Goal: Transaction & Acquisition: Purchase product/service

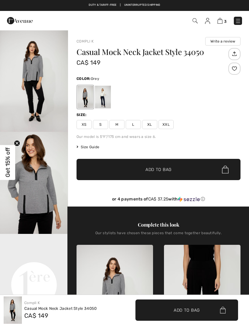
checkbox input "true"
click at [106, 102] on div at bounding box center [103, 97] width 16 height 23
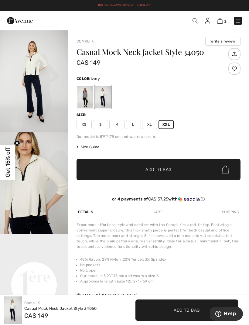
click at [43, 194] on img "2 / 4" at bounding box center [34, 183] width 68 height 102
click at [86, 97] on div at bounding box center [85, 97] width 16 height 23
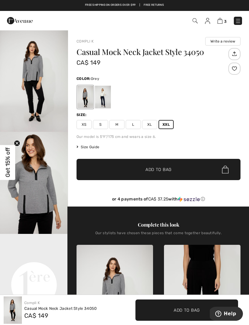
click at [41, 183] on img "2 / 4" at bounding box center [34, 183] width 68 height 102
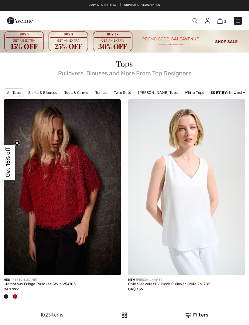
scroll to position [412, 0]
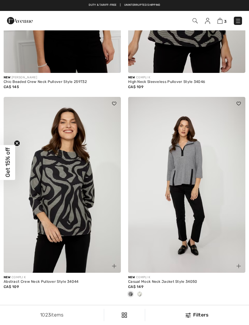
checkbox input "true"
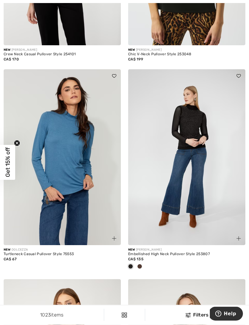
scroll to position [3309, 0]
click at [85, 175] on img at bounding box center [62, 157] width 117 height 176
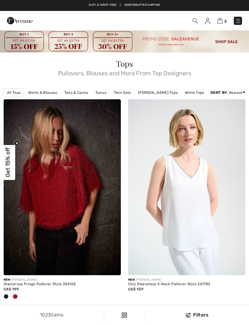
scroll to position [3329, 0]
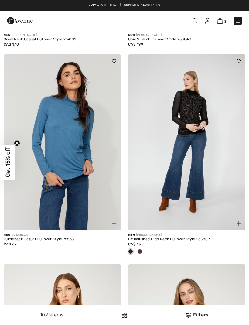
checkbox input "true"
click at [197, 108] on img at bounding box center [186, 142] width 117 height 176
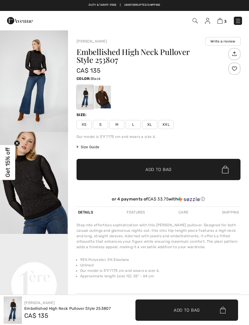
checkbox input "true"
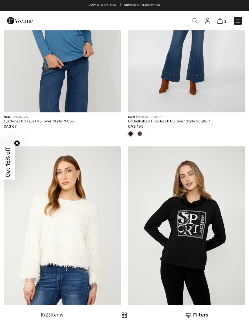
checkbox input "true"
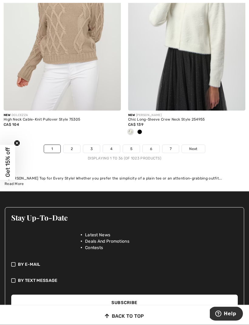
scroll to position [3752, 0]
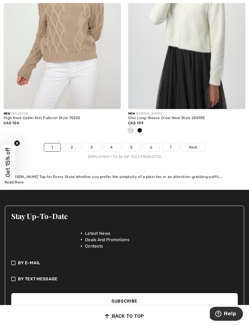
click at [196, 145] on span "Next" at bounding box center [193, 147] width 8 height 5
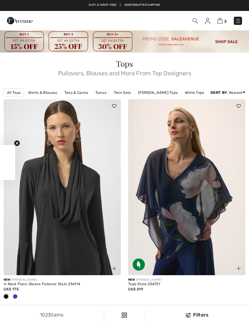
checkbox input "true"
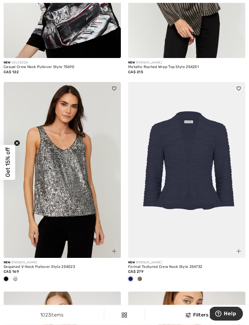
scroll to position [637, 0]
click at [208, 167] on img at bounding box center [186, 170] width 117 height 176
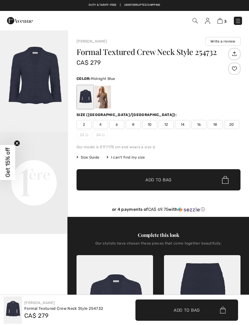
checkbox input "true"
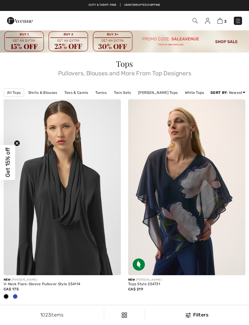
scroll to position [657, 0]
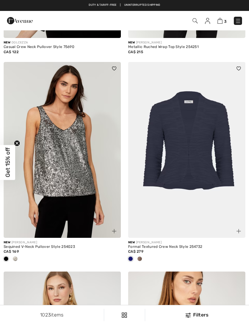
checkbox input "true"
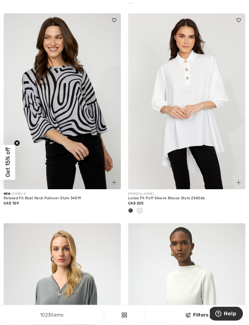
scroll to position [1572, 0]
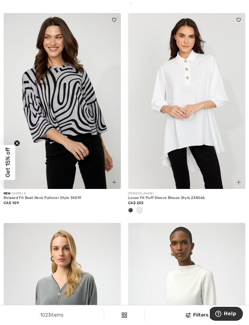
click at [202, 131] on img at bounding box center [186, 101] width 117 height 176
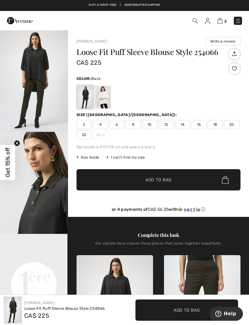
click at [39, 77] on img "1 / 5" at bounding box center [34, 81] width 68 height 102
click at [218, 124] on span "18" at bounding box center [215, 124] width 15 height 9
click at [168, 183] on span "Add to Bag" at bounding box center [158, 180] width 26 height 6
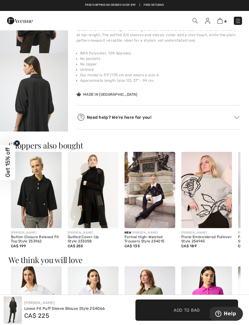
scroll to position [385, 0]
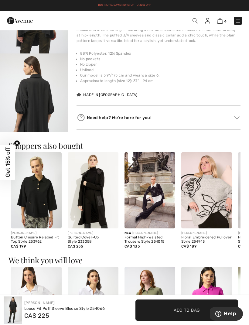
click at [47, 194] on img at bounding box center [36, 190] width 51 height 76
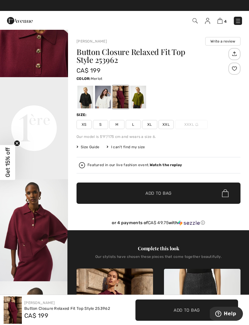
scroll to position [157, 0]
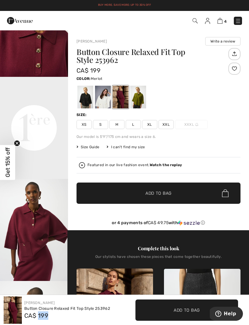
click at [170, 124] on span "XXL" at bounding box center [166, 124] width 15 height 9
click at [108, 99] on div at bounding box center [103, 97] width 16 height 23
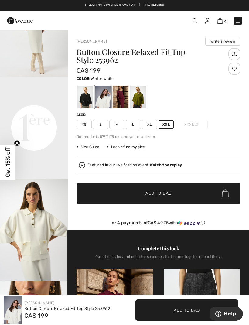
scroll to position [0, 0]
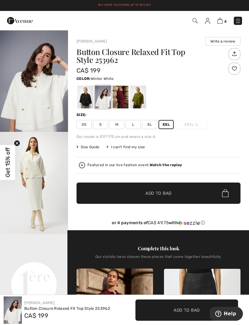
click at [127, 94] on div at bounding box center [121, 97] width 16 height 23
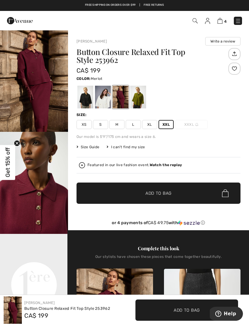
click at [159, 194] on span "Add to Bag" at bounding box center [158, 193] width 26 height 6
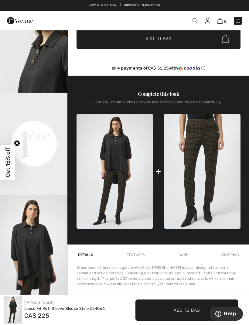
scroll to position [141, 0]
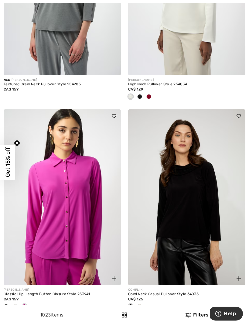
scroll to position [1890, 0]
click at [193, 198] on img at bounding box center [186, 197] width 117 height 176
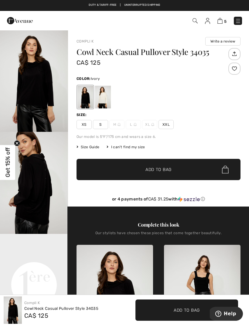
click at [110, 99] on div at bounding box center [103, 97] width 16 height 23
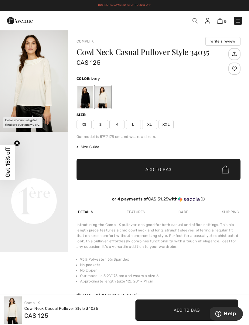
click at [38, 90] on img "1 / 1" at bounding box center [34, 81] width 68 height 102
click at [84, 98] on div at bounding box center [85, 97] width 16 height 23
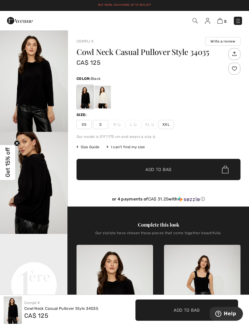
click at [171, 126] on span "XXL" at bounding box center [166, 124] width 15 height 9
click at [162, 170] on span "Add to Bag" at bounding box center [158, 169] width 26 height 6
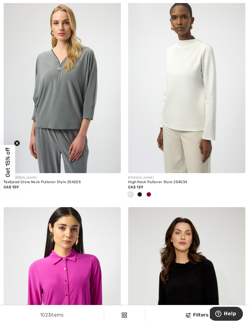
click at [196, 95] on img at bounding box center [186, 85] width 117 height 176
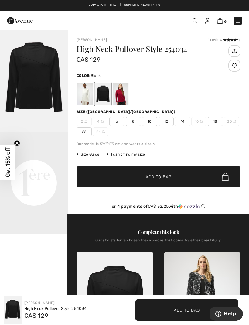
click at [123, 98] on div at bounding box center [121, 94] width 16 height 23
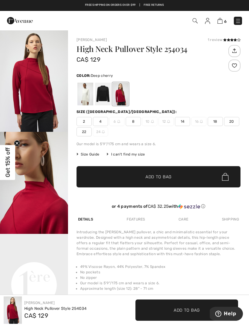
click at [219, 121] on span "18" at bounding box center [215, 121] width 15 height 9
click at [162, 175] on span "Add to Bag" at bounding box center [158, 177] width 26 height 6
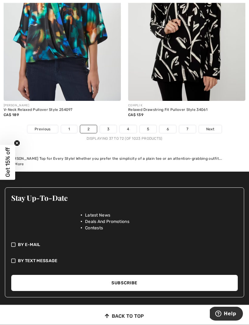
scroll to position [3878, 0]
click at [211, 128] on link "Next" at bounding box center [210, 129] width 23 height 8
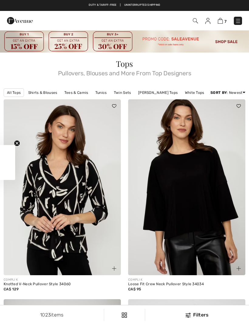
checkbox input "true"
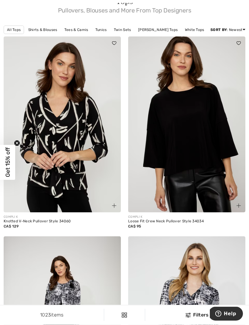
scroll to position [63, 0]
click at [197, 135] on img at bounding box center [186, 124] width 117 height 176
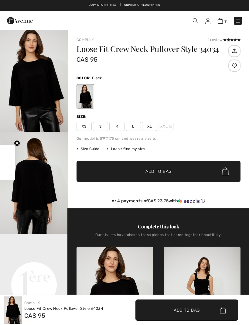
checkbox input "true"
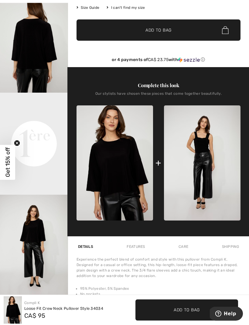
scroll to position [142, 0]
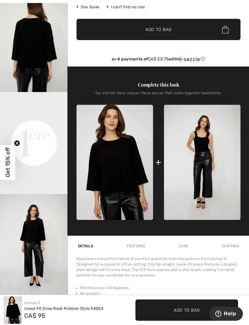
click at [42, 126] on video "Your browser does not support the video tag." at bounding box center [34, 109] width 68 height 34
click at [48, 126] on video "Your browser does not support the video tag." at bounding box center [34, 109] width 68 height 34
click at [47, 126] on video "Your browser does not support the video tag." at bounding box center [34, 109] width 68 height 34
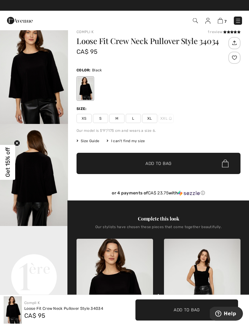
scroll to position [0, 0]
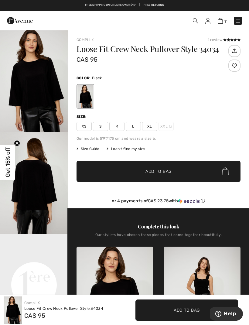
click at [51, 89] on img "1 / 4" at bounding box center [34, 81] width 68 height 102
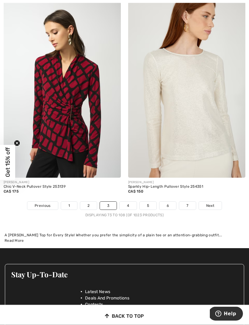
scroll to position [3716, 0]
click at [130, 202] on link "4" at bounding box center [128, 206] width 17 height 8
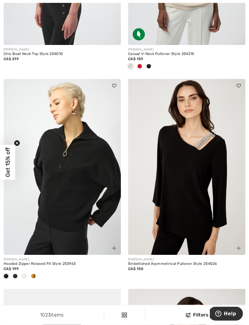
scroll to position [431, 0]
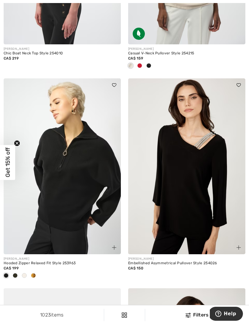
click at [87, 177] on img at bounding box center [62, 166] width 117 height 176
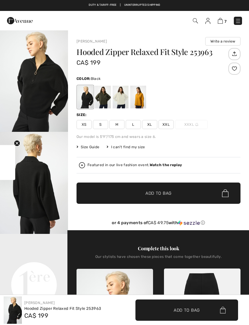
checkbox input "true"
click at [146, 97] on div at bounding box center [138, 97] width 16 height 23
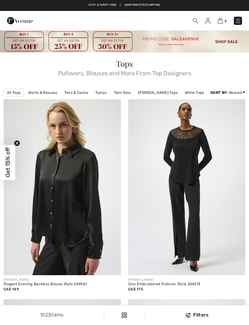
scroll to position [451, 0]
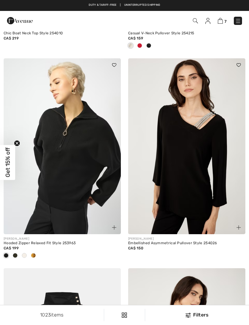
checkbox input "true"
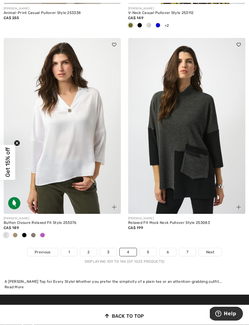
scroll to position [3647, 0]
click at [155, 248] on link "5" at bounding box center [148, 252] width 17 height 8
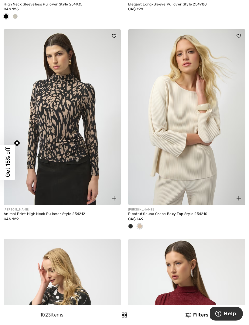
scroll to position [2949, 0]
click at [195, 152] on img at bounding box center [186, 117] width 117 height 176
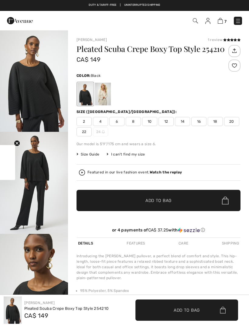
checkbox input "true"
click at [109, 95] on div at bounding box center [103, 94] width 16 height 23
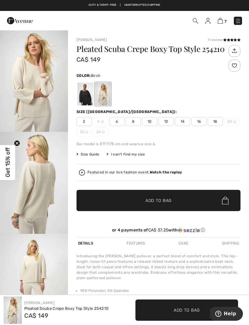
click at [217, 123] on span "18" at bounding box center [215, 121] width 15 height 9
click at [163, 201] on span "Add to Bag" at bounding box center [158, 200] width 26 height 6
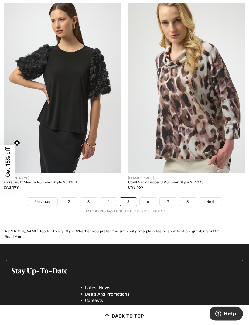
scroll to position [3795, 0]
click at [149, 198] on link "6" at bounding box center [148, 202] width 17 height 8
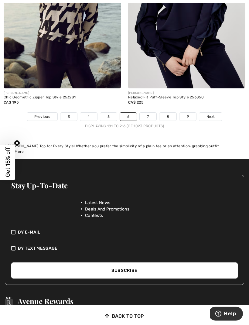
scroll to position [3712, 0]
click at [150, 113] on link "7" at bounding box center [148, 117] width 16 height 8
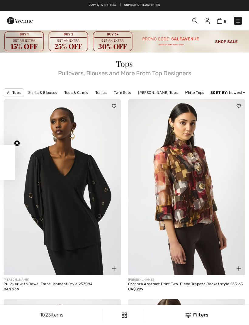
checkbox input "true"
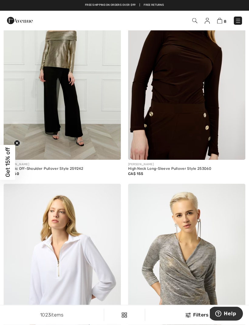
scroll to position [2996, 0]
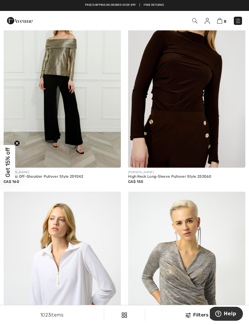
click at [239, 19] on img at bounding box center [238, 21] width 6 height 6
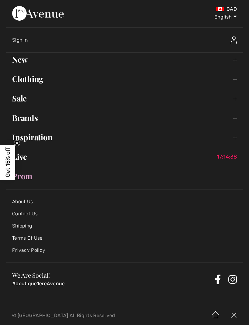
click at [25, 62] on link "New Toggle submenu" at bounding box center [124, 59] width 237 height 13
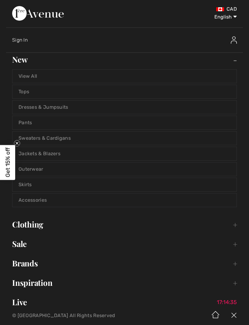
click at [31, 123] on link "Pants" at bounding box center [124, 122] width 224 height 13
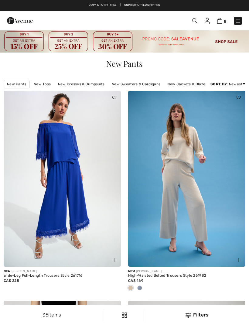
checkbox input "true"
click at [193, 19] on img at bounding box center [194, 20] width 5 height 5
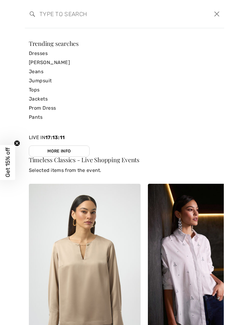
click at [39, 121] on link "Pants" at bounding box center [124, 117] width 191 height 9
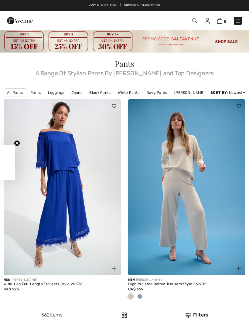
checkbox input "true"
click at [230, 41] on img at bounding box center [124, 41] width 249 height 23
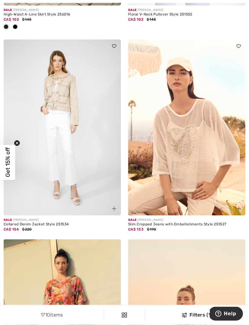
scroll to position [469, 0]
click at [67, 93] on img at bounding box center [62, 127] width 117 height 176
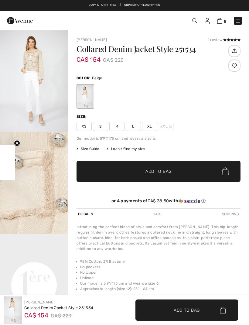
checkbox input "true"
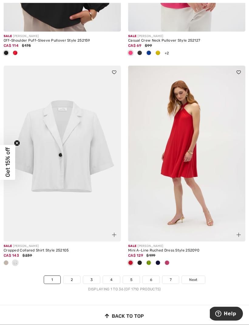
scroll to position [3687, 0]
click at [199, 276] on link "Next" at bounding box center [193, 280] width 23 height 8
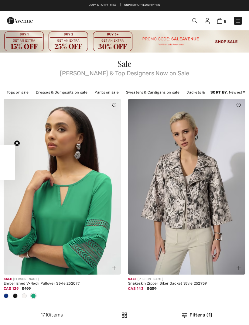
checkbox input "true"
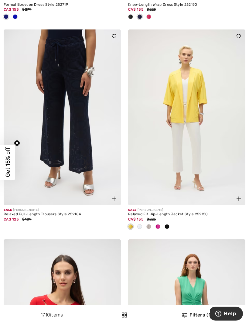
scroll to position [888, 0]
click at [197, 103] on img at bounding box center [186, 117] width 117 height 176
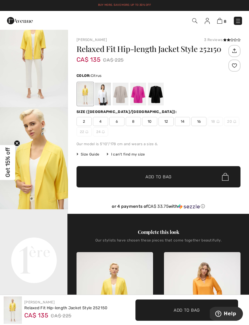
scroll to position [46, 0]
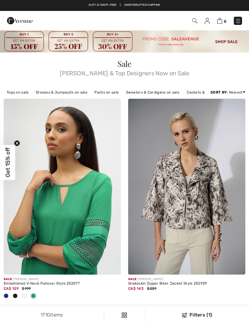
checkbox input "true"
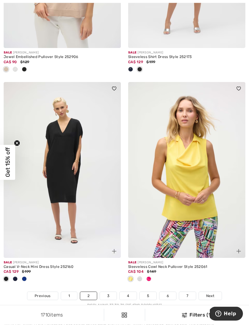
scroll to position [3765, 0]
click at [70, 167] on img at bounding box center [62, 170] width 117 height 176
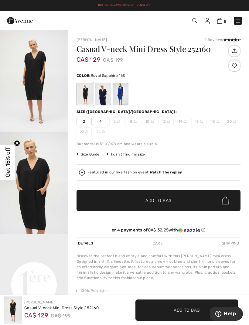
click at [125, 94] on div at bounding box center [121, 94] width 16 height 23
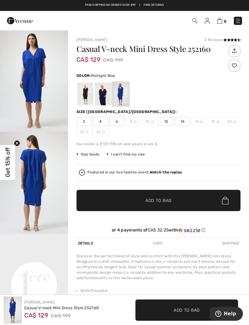
click at [103, 94] on div at bounding box center [103, 94] width 16 height 23
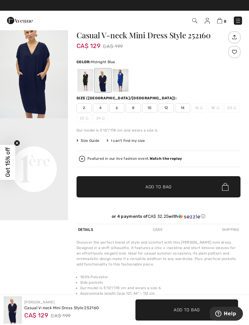
scroll to position [14, 0]
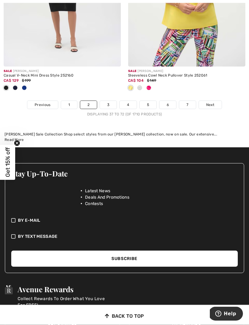
scroll to position [3962, 0]
click at [114, 101] on link "3" at bounding box center [108, 105] width 17 height 8
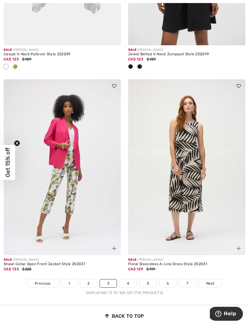
scroll to position [3626, 0]
click at [134, 279] on link "4" at bounding box center [128, 283] width 17 height 8
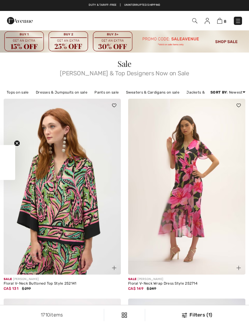
checkbox input "true"
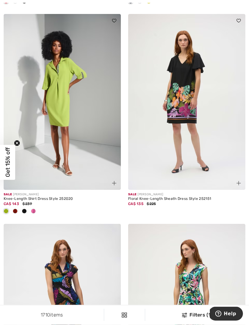
scroll to position [494, 0]
click at [68, 119] on img at bounding box center [62, 102] width 117 height 176
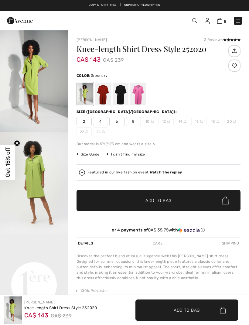
checkbox input "true"
click at [124, 97] on div at bounding box center [121, 94] width 16 height 23
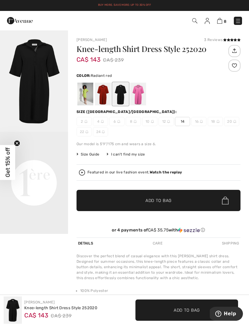
click at [101, 97] on div at bounding box center [103, 94] width 16 height 23
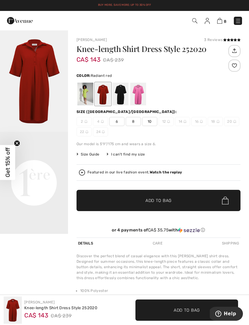
click at [140, 99] on div at bounding box center [138, 94] width 16 height 23
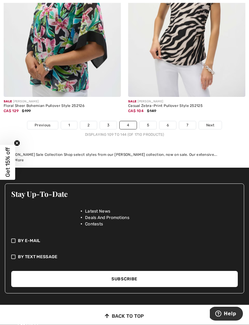
scroll to position [3851, 0]
click at [149, 121] on link "5" at bounding box center [148, 125] width 17 height 8
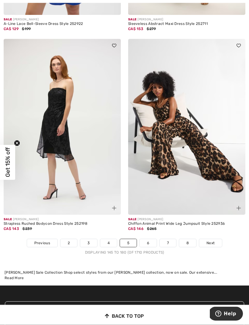
scroll to position [3596, 0]
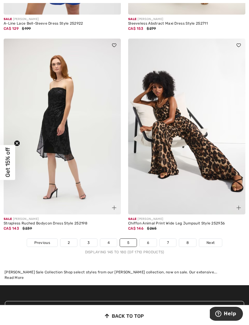
click at [154, 239] on link "6" at bounding box center [148, 243] width 17 height 8
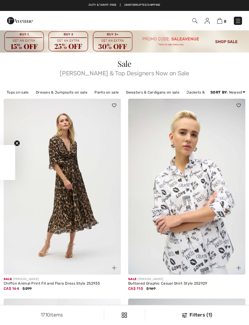
checkbox input "true"
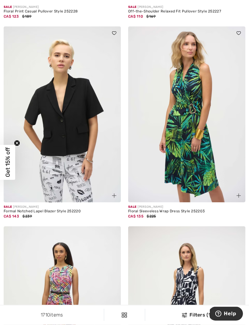
scroll to position [2041, 0]
click at [224, 101] on img at bounding box center [186, 114] width 117 height 176
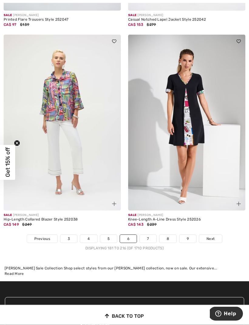
scroll to position [3677, 0]
click at [153, 235] on link "7" at bounding box center [148, 239] width 16 height 8
click at [152, 235] on link "7" at bounding box center [148, 239] width 16 height 8
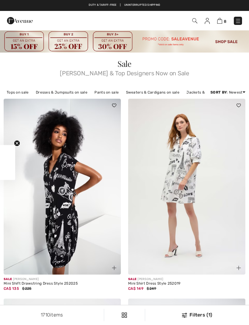
checkbox input "true"
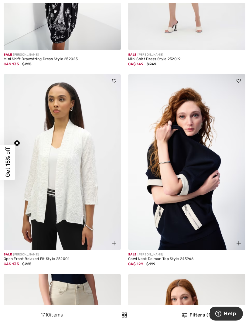
scroll to position [224, 0]
click at [78, 179] on img at bounding box center [62, 162] width 117 height 176
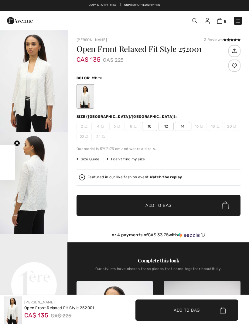
checkbox input "true"
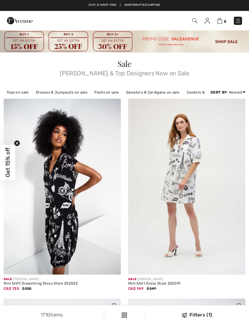
checkbox input "true"
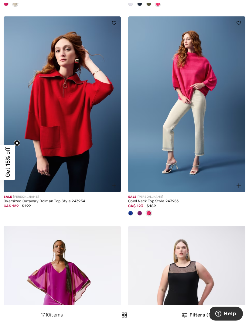
scroll to position [692, 0]
click at [81, 120] on img at bounding box center [62, 104] width 117 height 176
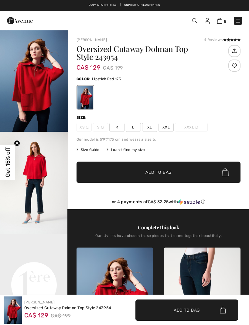
checkbox input "true"
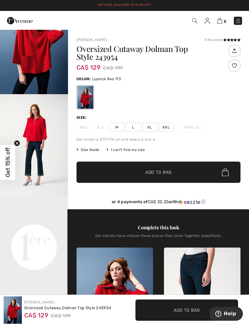
scroll to position [38, 0]
click at [72, 187] on div "Joseph Ribkoff 4 Reviews 4 Reviews Oversized Cutaway Dolman Top Style 243954 CA…" at bounding box center [158, 268] width 181 height 476
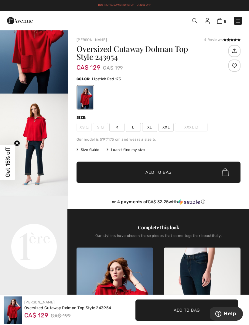
click at [42, 230] on video "Your browser does not support the video tag." at bounding box center [34, 213] width 68 height 34
click at [36, 230] on video "Your browser does not support the video tag." at bounding box center [34, 213] width 68 height 34
click at [42, 58] on img "1 / 8" at bounding box center [34, 42] width 68 height 102
click at [39, 60] on img at bounding box center [34, 42] width 68 height 102
click at [167, 130] on span "XXL" at bounding box center [166, 127] width 15 height 9
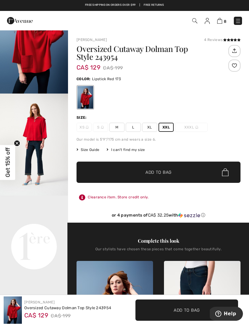
click at [160, 174] on span "Add to Bag" at bounding box center [158, 172] width 26 height 6
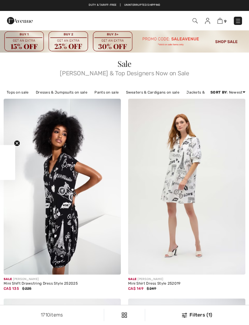
checkbox input "true"
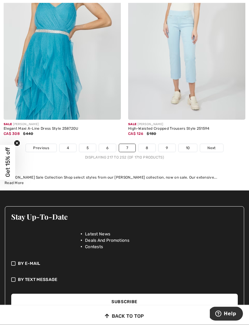
scroll to position [3751, 0]
click at [150, 144] on link "8" at bounding box center [147, 148] width 17 height 8
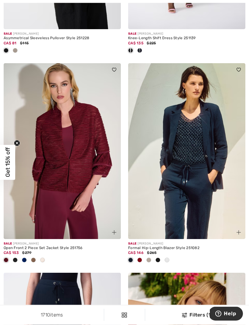
scroll to position [2224, 0]
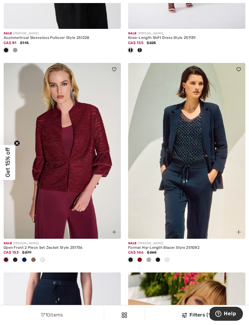
click at [205, 139] on img at bounding box center [186, 151] width 117 height 176
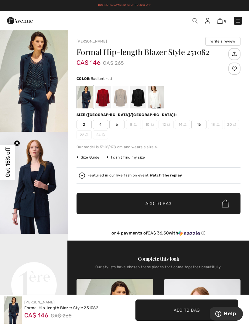
click at [107, 94] on div at bounding box center [103, 97] width 16 height 23
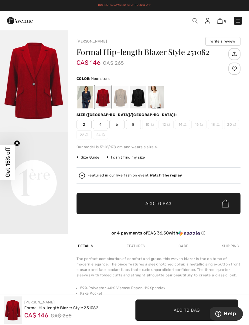
click at [121, 101] on div at bounding box center [121, 97] width 16 height 23
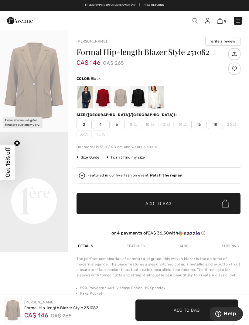
click at [140, 96] on div at bounding box center [138, 97] width 16 height 23
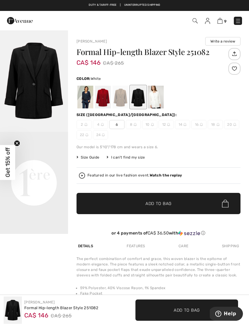
click at [161, 97] on div at bounding box center [156, 97] width 16 height 23
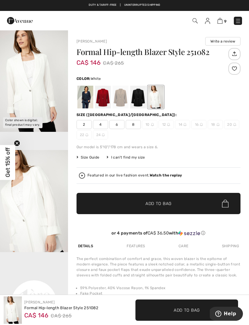
click at [124, 96] on div at bounding box center [121, 97] width 16 height 23
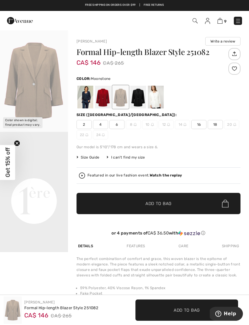
click at [49, 184] on video "Your browser does not support the video tag." at bounding box center [34, 167] width 68 height 34
click at [106, 98] on div at bounding box center [103, 97] width 16 height 23
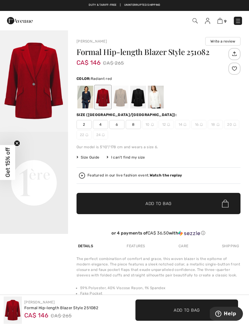
click at [46, 89] on img "1 / 1" at bounding box center [34, 81] width 68 height 102
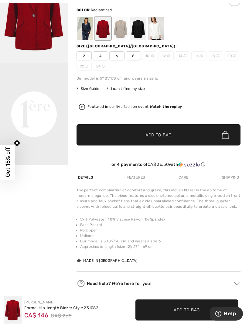
scroll to position [69, 0]
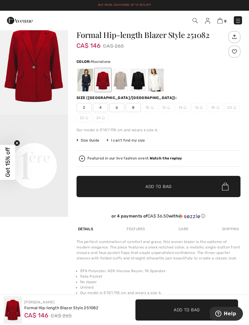
click at [122, 78] on div at bounding box center [121, 80] width 16 height 23
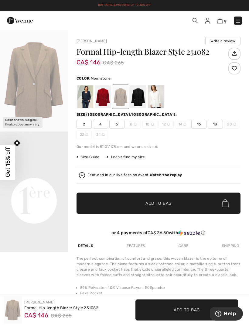
scroll to position [0, 0]
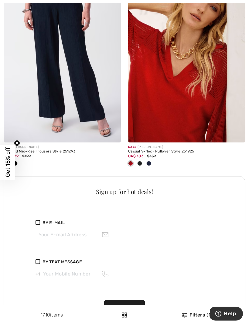
scroll to position [2418, 0]
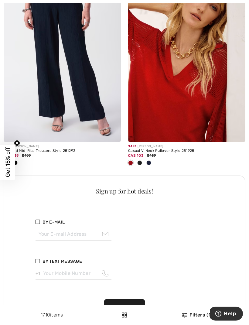
click at [189, 96] on img at bounding box center [186, 54] width 117 height 176
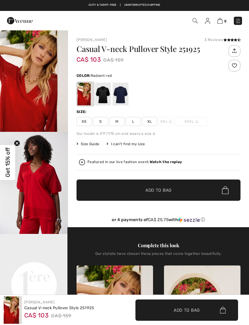
checkbox input "true"
click at [39, 108] on img "1 / 5" at bounding box center [34, 81] width 68 height 102
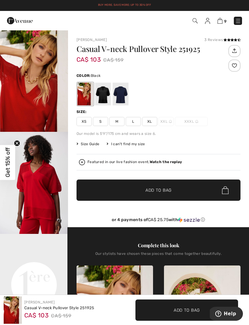
click at [108, 93] on div at bounding box center [103, 94] width 16 height 23
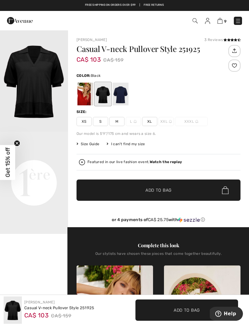
click at [45, 166] on video "Your browser does not support the video tag." at bounding box center [34, 149] width 68 height 34
click at [40, 86] on img "1 / 1" at bounding box center [34, 81] width 68 height 102
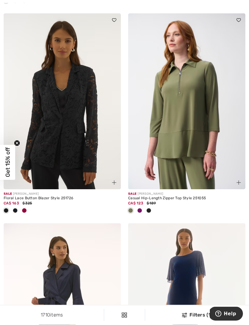
scroll to position [3461, 0]
click at [192, 123] on img at bounding box center [186, 101] width 117 height 176
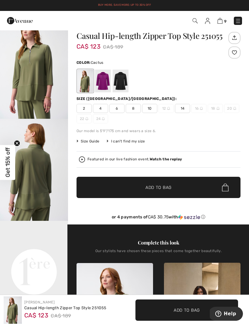
scroll to position [12, 0]
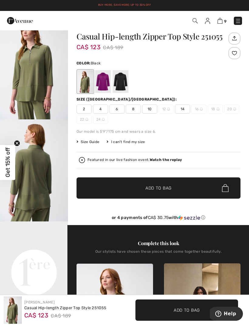
click at [126, 82] on div at bounding box center [121, 81] width 16 height 23
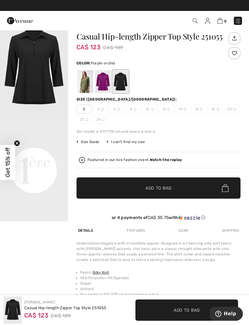
click at [104, 82] on div at bounding box center [103, 81] width 16 height 23
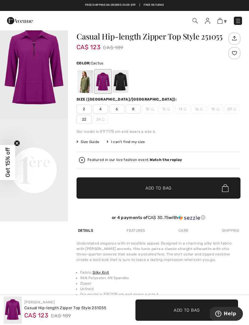
click at [86, 83] on div at bounding box center [85, 81] width 16 height 23
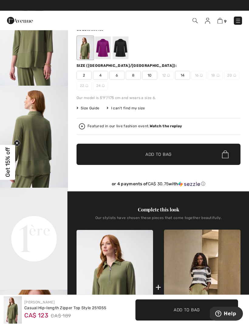
scroll to position [46, 0]
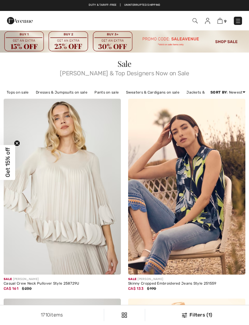
checkbox input "true"
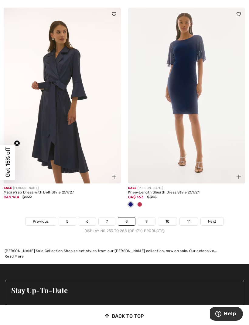
scroll to position [3791, 0]
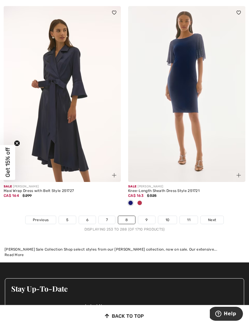
click at [150, 216] on link "9" at bounding box center [146, 220] width 17 height 8
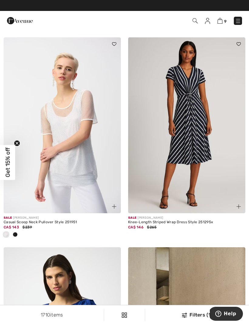
scroll to position [271, 0]
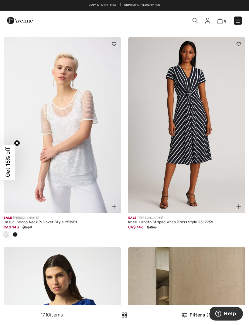
click at [198, 121] on img at bounding box center [186, 126] width 117 height 176
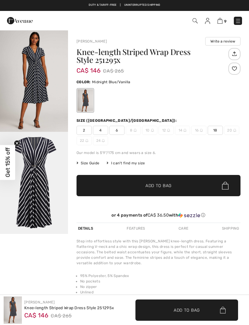
checkbox input "true"
click at [43, 85] on img "1 / 2" at bounding box center [34, 81] width 68 height 102
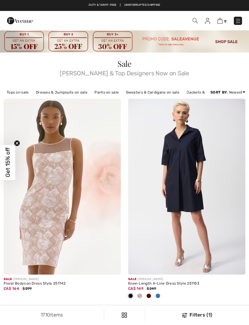
checkbox input "true"
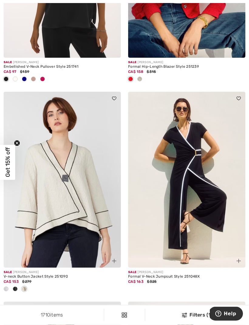
scroll to position [1518, 0]
click at [83, 194] on img at bounding box center [62, 180] width 117 height 176
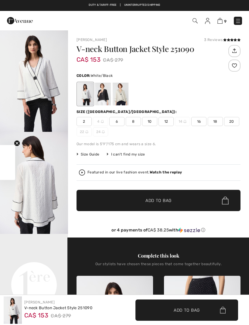
checkbox input "true"
click at [217, 121] on span "18" at bounding box center [215, 121] width 15 height 9
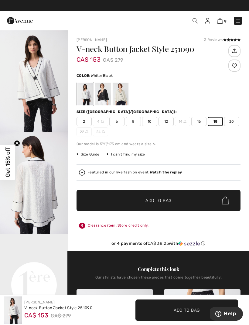
click at [160, 201] on span "Add to Bag" at bounding box center [158, 200] width 26 height 6
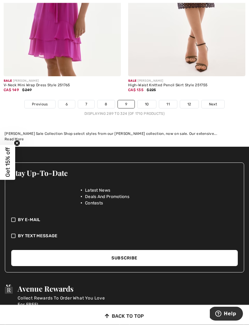
scroll to position [3957, 0]
click at [191, 101] on link "12" at bounding box center [189, 104] width 19 height 8
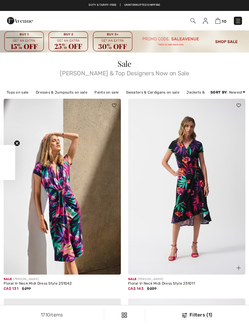
checkbox input "true"
click at [193, 19] on img at bounding box center [192, 20] width 5 height 5
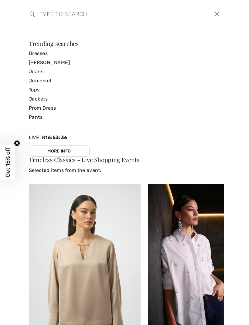
click at [51, 15] on input "search" at bounding box center [103, 14] width 137 height 18
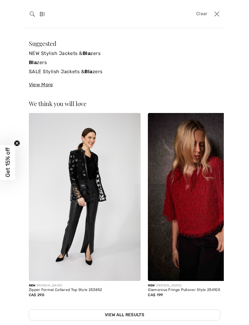
type input "B"
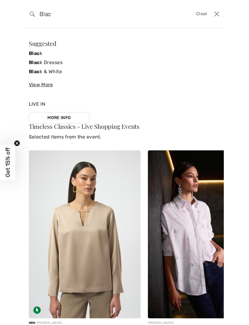
type input "Black"
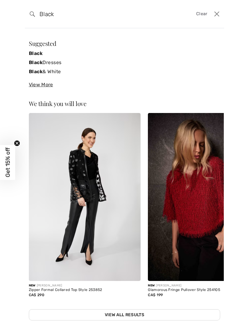
click at [50, 63] on link "Black Dresses" at bounding box center [124, 62] width 191 height 9
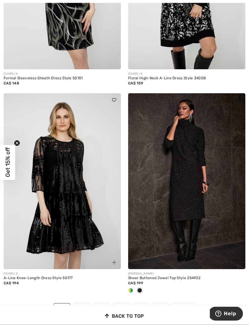
scroll to position [3560, 0]
click at [189, 305] on link "Next" at bounding box center [183, 307] width 23 height 8
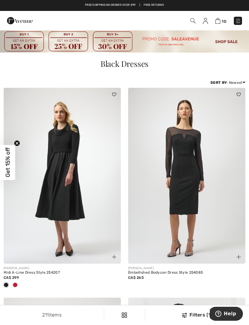
click at [76, 192] on img at bounding box center [62, 176] width 117 height 176
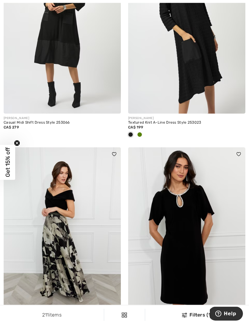
scroll to position [3046, 0]
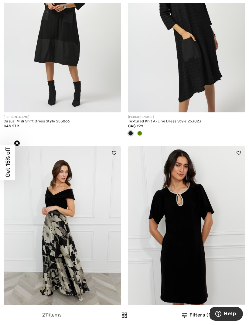
click at [198, 55] on img at bounding box center [186, 25] width 117 height 176
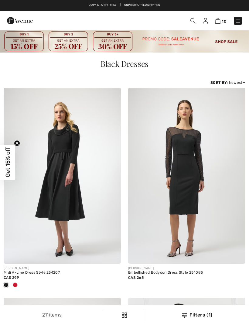
checkbox input "true"
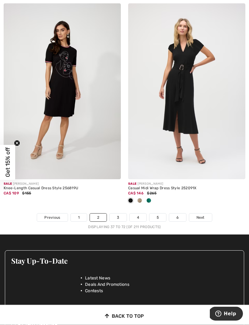
scroll to position [3680, 0]
click at [207, 214] on link "Next" at bounding box center [200, 218] width 23 height 8
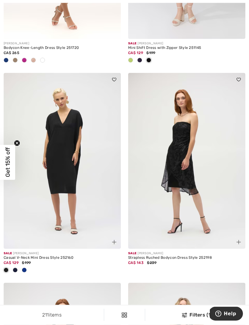
scroll to position [2053, 0]
click at [66, 159] on img at bounding box center [62, 161] width 117 height 176
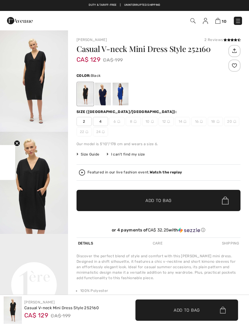
checkbox input "true"
click at [125, 98] on div at bounding box center [121, 94] width 16 height 23
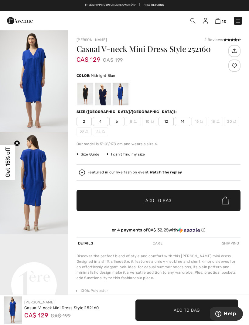
click at [104, 96] on div at bounding box center [103, 94] width 16 height 23
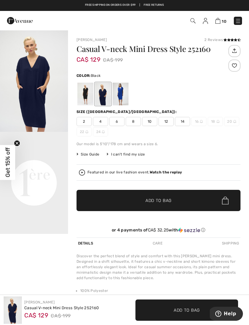
click at [88, 95] on div at bounding box center [85, 94] width 16 height 23
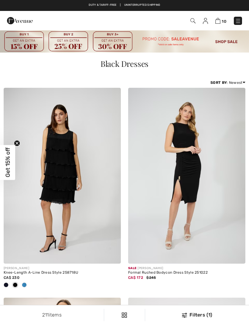
checkbox input "true"
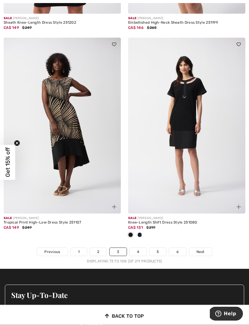
scroll to position [3794, 0]
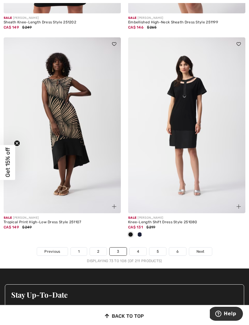
click at [205, 248] on link "Next" at bounding box center [200, 252] width 23 height 8
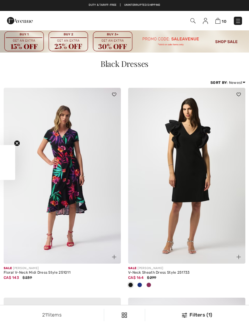
checkbox input "true"
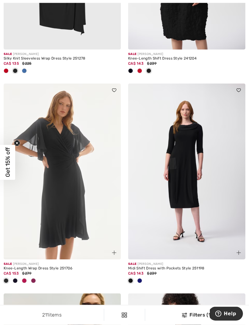
scroll to position [424, 0]
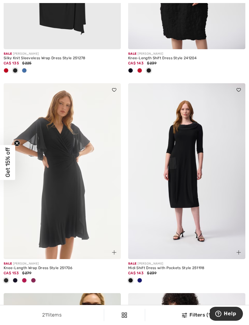
click at [187, 169] on img at bounding box center [186, 171] width 117 height 176
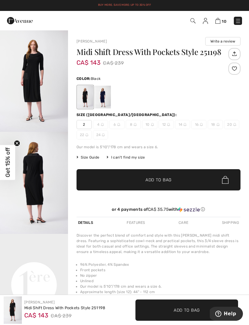
click at [38, 90] on img "1 / 4" at bounding box center [34, 81] width 68 height 102
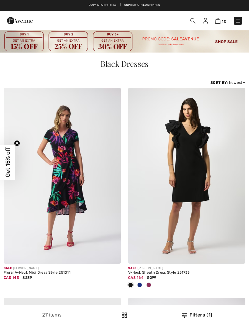
scroll to position [444, 0]
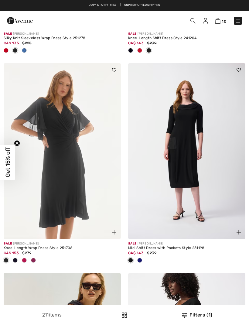
checkbox input "true"
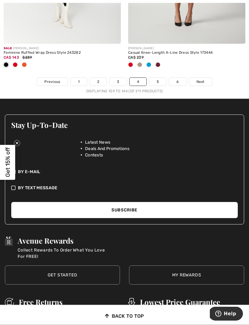
scroll to position [3978, 0]
